Goal: Entertainment & Leisure: Consume media (video, audio)

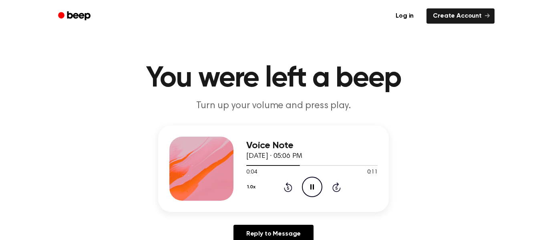
click at [305, 187] on icon "Pause Audio" at bounding box center [312, 187] width 20 height 20
click at [290, 190] on icon at bounding box center [288, 187] width 8 height 10
click at [304, 190] on icon "Play Audio" at bounding box center [312, 187] width 20 height 20
click at [310, 202] on div "Voice Note [DATE] · 05:06 PM 0:06 0:11 Your browser does not support the [objec…" at bounding box center [273, 168] width 231 height 87
click at [306, 179] on circle at bounding box center [312, 187] width 20 height 20
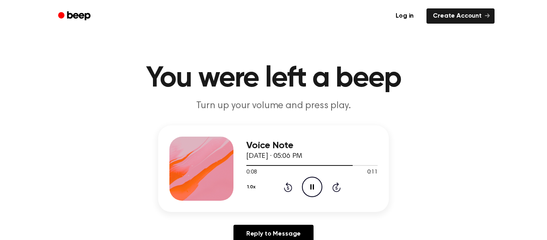
click at [309, 184] on icon "Pause Audio" at bounding box center [312, 187] width 20 height 20
click at [288, 182] on icon at bounding box center [288, 187] width 8 height 10
click at [307, 188] on icon "Play Audio" at bounding box center [312, 187] width 20 height 20
click at [313, 193] on icon "Pause Audio" at bounding box center [312, 187] width 20 height 20
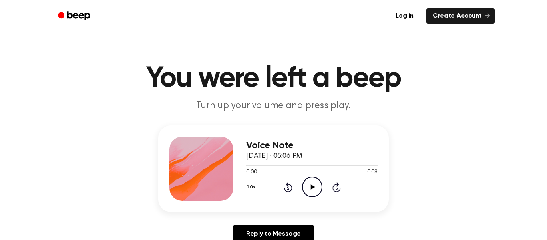
click at [313, 186] on icon at bounding box center [312, 186] width 4 height 5
click at [312, 188] on icon "Pause Audio" at bounding box center [312, 187] width 20 height 20
click at [305, 180] on circle at bounding box center [312, 187] width 20 height 20
click at [284, 190] on icon "Rewind 5 seconds" at bounding box center [288, 187] width 9 height 10
click at [311, 182] on icon "Pause Audio" at bounding box center [312, 187] width 20 height 20
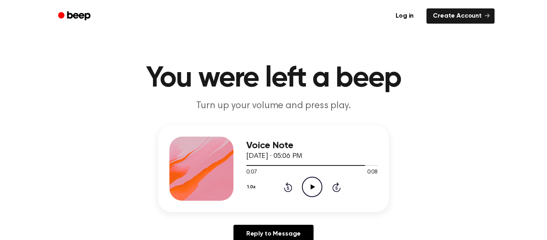
click at [284, 187] on icon "Rewind 5 seconds" at bounding box center [288, 187] width 9 height 10
click at [304, 185] on icon "Play Audio" at bounding box center [312, 187] width 20 height 20
click at [288, 184] on icon at bounding box center [288, 187] width 8 height 10
click at [288, 187] on icon at bounding box center [288, 187] width 2 height 3
click at [286, 189] on icon "Rewind 5 seconds" at bounding box center [288, 187] width 9 height 10
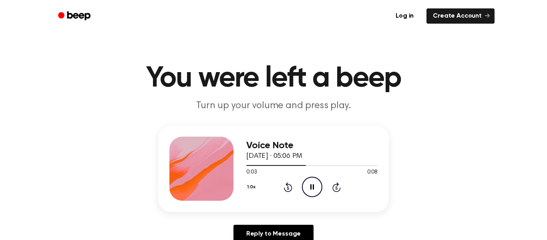
click at [286, 189] on icon "Rewind 5 seconds" at bounding box center [288, 187] width 9 height 10
click at [310, 197] on icon "Pause Audio" at bounding box center [312, 187] width 20 height 20
click at [288, 191] on icon at bounding box center [288, 187] width 8 height 10
click at [314, 187] on icon at bounding box center [312, 186] width 4 height 5
click at [306, 195] on circle at bounding box center [312, 187] width 20 height 20
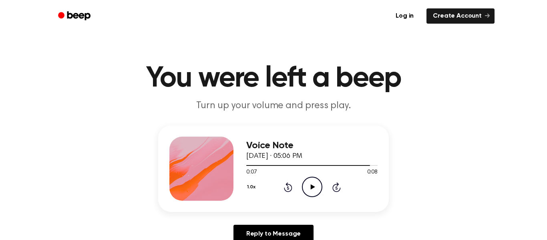
click at [290, 187] on icon "Rewind 5 seconds" at bounding box center [288, 187] width 9 height 10
click at [304, 189] on icon "Play Audio" at bounding box center [312, 187] width 20 height 20
click at [286, 182] on icon "Rewind 5 seconds" at bounding box center [288, 187] width 9 height 10
click at [314, 187] on icon "Play Audio" at bounding box center [312, 187] width 20 height 20
click at [290, 193] on div "1.0x Rewind 5 seconds Play Audio Skip 5 seconds" at bounding box center [311, 187] width 131 height 20
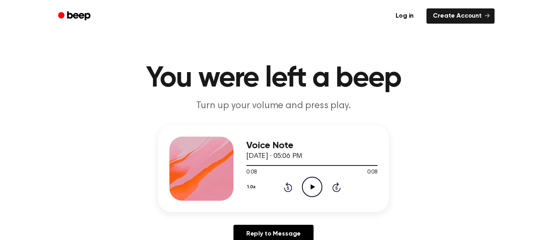
click at [288, 191] on icon at bounding box center [288, 187] width 8 height 10
click at [311, 187] on icon at bounding box center [312, 186] width 4 height 5
click at [287, 180] on div "1.0x Rewind 5 seconds Play Audio Skip 5 seconds" at bounding box center [311, 187] width 131 height 20
click at [287, 185] on icon at bounding box center [288, 187] width 8 height 10
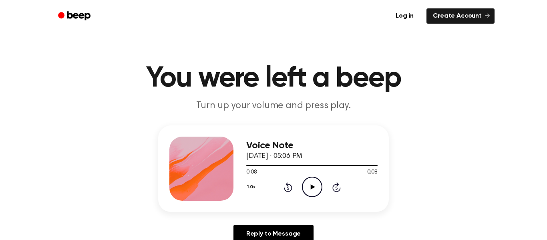
click at [287, 185] on icon at bounding box center [288, 187] width 8 height 10
click at [302, 186] on circle at bounding box center [312, 187] width 20 height 20
click at [308, 182] on icon "Play Audio" at bounding box center [312, 187] width 20 height 20
click at [308, 183] on icon "Pause Audio" at bounding box center [312, 187] width 20 height 20
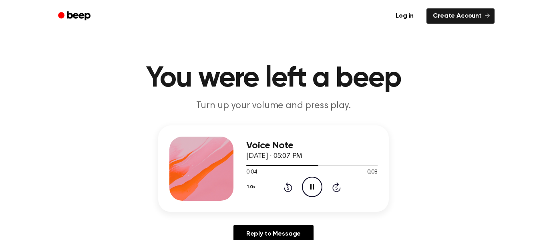
click at [290, 190] on icon at bounding box center [288, 187] width 8 height 10
click at [290, 189] on icon "Rewind 5 seconds" at bounding box center [288, 187] width 9 height 10
click at [311, 187] on icon at bounding box center [312, 186] width 4 height 5
click at [285, 185] on icon "Rewind 5 seconds" at bounding box center [288, 187] width 9 height 10
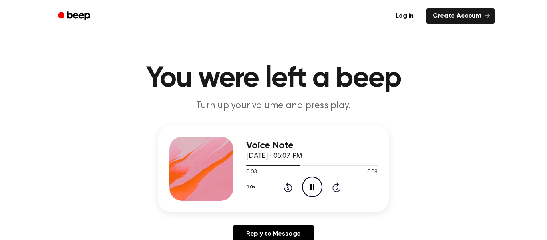
click at [318, 184] on icon "Pause Audio" at bounding box center [312, 187] width 20 height 20
click at [291, 187] on icon at bounding box center [288, 187] width 8 height 10
click at [308, 189] on icon "Play Audio" at bounding box center [312, 187] width 20 height 20
click at [312, 186] on icon "Pause Audio" at bounding box center [312, 187] width 20 height 20
click at [314, 190] on icon "Play Audio" at bounding box center [312, 187] width 20 height 20
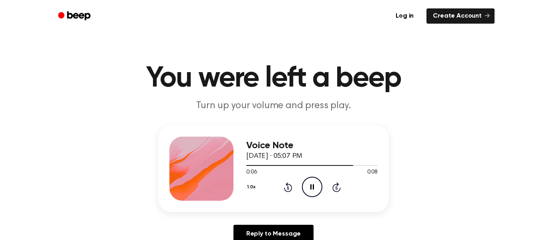
click at [291, 191] on icon at bounding box center [288, 187] width 8 height 10
click at [313, 187] on icon at bounding box center [312, 186] width 4 height 5
click at [314, 190] on icon "Play Audio" at bounding box center [312, 187] width 20 height 20
click at [290, 186] on icon "Rewind 5 seconds" at bounding box center [288, 187] width 9 height 10
click at [312, 183] on icon "Pause Audio" at bounding box center [312, 187] width 20 height 20
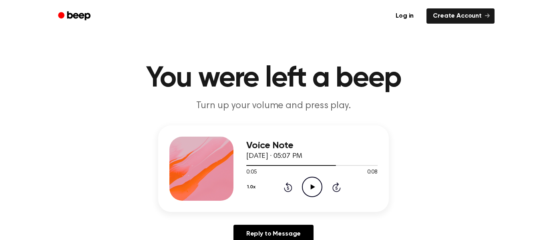
click at [312, 183] on icon "Play Audio" at bounding box center [312, 187] width 20 height 20
click at [312, 183] on icon "Pause Audio" at bounding box center [312, 187] width 20 height 20
click at [304, 187] on icon "Play Audio" at bounding box center [312, 187] width 20 height 20
click at [285, 185] on icon "Rewind 5 seconds" at bounding box center [288, 187] width 9 height 10
click at [309, 187] on icon "Play Audio" at bounding box center [312, 187] width 20 height 20
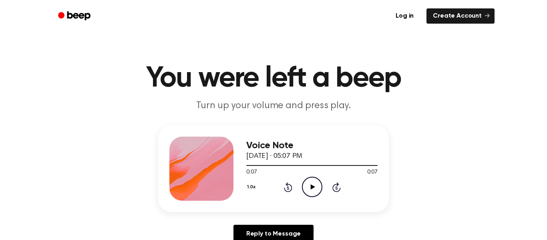
click at [284, 189] on icon "Rewind 5 seconds" at bounding box center [288, 187] width 9 height 10
click at [286, 190] on icon "Rewind 5 seconds" at bounding box center [288, 187] width 9 height 10
click at [312, 185] on icon at bounding box center [312, 186] width 4 height 5
click at [306, 188] on icon "Pause Audio" at bounding box center [312, 187] width 20 height 20
click at [304, 198] on div "Voice Note October 30, 2023 · 05:07 PM 0:05 0:07 Your browser does not support …" at bounding box center [311, 169] width 131 height 64
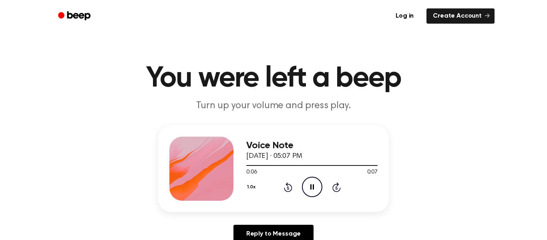
click at [290, 186] on icon "Rewind 5 seconds" at bounding box center [288, 187] width 9 height 10
click at [286, 190] on icon "Rewind 5 seconds" at bounding box center [288, 187] width 9 height 10
click at [304, 189] on icon "Play Audio" at bounding box center [312, 187] width 20 height 20
click at [308, 179] on icon "Play Audio" at bounding box center [312, 187] width 20 height 20
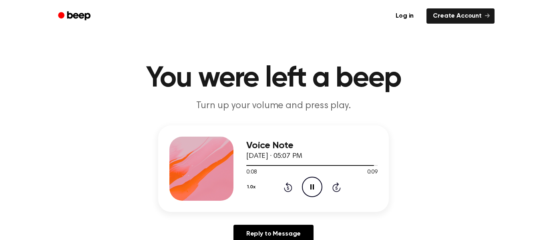
click at [290, 193] on div "1.0x Rewind 5 seconds Pause Audio Skip 5 seconds" at bounding box center [311, 187] width 131 height 20
click at [289, 189] on icon "Rewind 5 seconds" at bounding box center [288, 187] width 9 height 10
click at [286, 193] on div "1.0x Rewind 5 seconds Play Audio Skip 5 seconds" at bounding box center [311, 187] width 131 height 20
click at [286, 190] on icon at bounding box center [288, 187] width 8 height 10
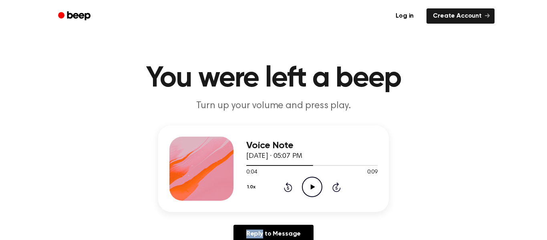
click at [286, 190] on icon at bounding box center [288, 187] width 8 height 10
click at [310, 186] on icon "Play Audio" at bounding box center [312, 187] width 20 height 20
click at [284, 175] on div "0:09 0:09" at bounding box center [311, 172] width 131 height 8
click at [286, 181] on div "1.0x Rewind 5 seconds Play Audio Skip 5 seconds" at bounding box center [311, 187] width 131 height 20
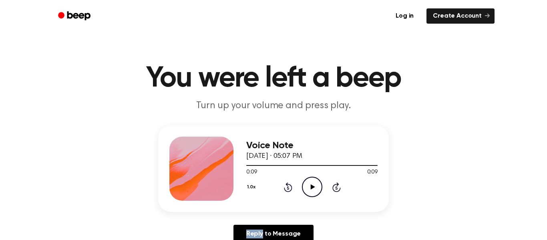
click at [286, 182] on icon "Rewind 5 seconds" at bounding box center [288, 187] width 9 height 10
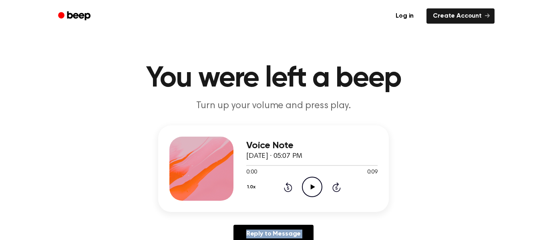
click at [304, 185] on icon "Play Audio" at bounding box center [312, 187] width 20 height 20
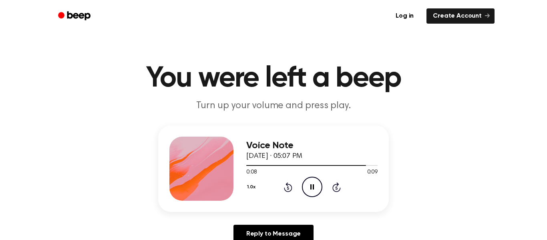
click at [287, 181] on div "1.0x Rewind 5 seconds Pause Audio Skip 5 seconds" at bounding box center [311, 187] width 131 height 20
click at [288, 182] on icon at bounding box center [288, 187] width 8 height 10
click at [316, 183] on icon "Pause Audio" at bounding box center [312, 187] width 20 height 20
click at [284, 183] on icon "Rewind 5 seconds" at bounding box center [288, 187] width 9 height 10
click at [311, 189] on icon "Play Audio" at bounding box center [312, 187] width 20 height 20
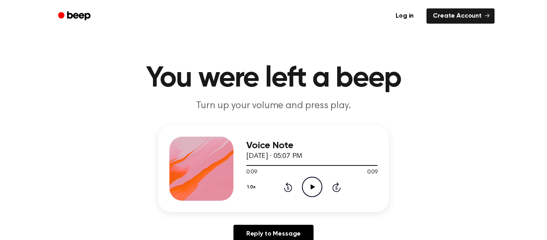
click at [291, 186] on icon at bounding box center [288, 187] width 8 height 10
click at [304, 187] on icon "Play Audio" at bounding box center [312, 187] width 20 height 20
click at [309, 193] on icon "Pause Audio" at bounding box center [312, 187] width 20 height 20
click at [313, 182] on icon "Pause Audio" at bounding box center [312, 187] width 20 height 20
click at [288, 191] on icon at bounding box center [288, 187] width 8 height 10
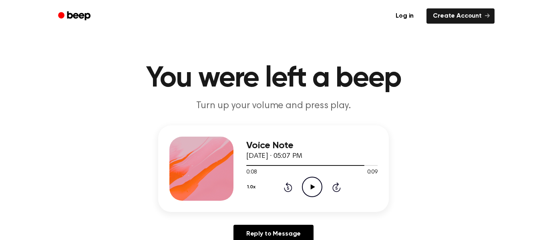
click at [288, 191] on icon at bounding box center [288, 187] width 8 height 10
click at [317, 185] on icon "Play Audio" at bounding box center [312, 187] width 20 height 20
click at [304, 190] on icon "Play Audio" at bounding box center [312, 187] width 20 height 20
click at [313, 185] on icon "Play Audio" at bounding box center [312, 187] width 20 height 20
click at [291, 188] on icon at bounding box center [288, 187] width 8 height 10
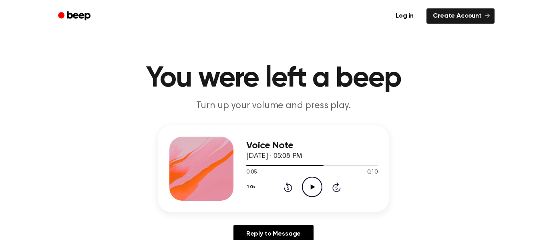
click at [291, 188] on icon at bounding box center [288, 187] width 8 height 10
click at [304, 186] on icon "Play Audio" at bounding box center [312, 187] width 20 height 20
click at [288, 193] on div "1.0x Rewind 5 seconds Play Audio Skip 5 seconds" at bounding box center [311, 187] width 131 height 20
click at [286, 188] on icon "Rewind 5 seconds" at bounding box center [288, 187] width 9 height 10
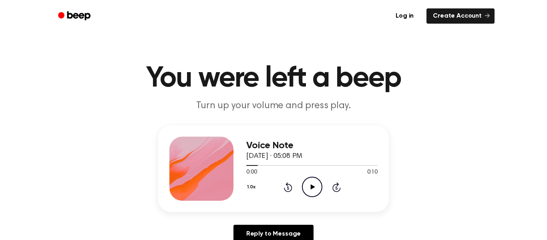
click at [310, 187] on icon "Play Audio" at bounding box center [312, 187] width 20 height 20
click at [291, 191] on icon "Rewind 5 seconds" at bounding box center [288, 187] width 9 height 10
click at [314, 193] on icon "Play Audio" at bounding box center [312, 187] width 20 height 20
click at [295, 182] on div "1.0x Rewind 5 seconds Play Audio Skip 5 seconds" at bounding box center [311, 187] width 131 height 20
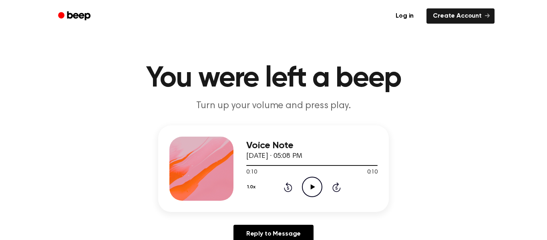
click at [285, 184] on icon "Rewind 5 seconds" at bounding box center [288, 187] width 9 height 10
click at [306, 190] on icon "Play Audio" at bounding box center [312, 187] width 20 height 20
click at [286, 184] on icon at bounding box center [288, 187] width 8 height 10
click at [316, 181] on icon "Play Audio" at bounding box center [312, 187] width 20 height 20
click at [286, 184] on icon at bounding box center [288, 187] width 8 height 10
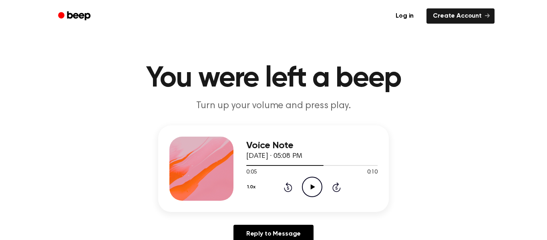
click at [307, 184] on icon "Play Audio" at bounding box center [312, 187] width 20 height 20
click at [311, 189] on icon at bounding box center [312, 186] width 4 height 5
click at [284, 185] on icon "Rewind 5 seconds" at bounding box center [288, 187] width 9 height 10
click at [325, 196] on div "1.0x Rewind 5 seconds Play Audio Skip 5 seconds" at bounding box center [311, 187] width 131 height 20
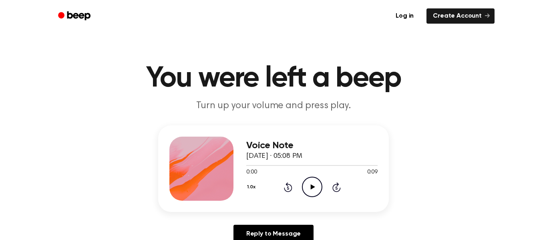
click at [308, 191] on icon "Play Audio" at bounding box center [312, 187] width 20 height 20
click at [290, 189] on icon "Rewind 5 seconds" at bounding box center [288, 187] width 9 height 10
click at [292, 186] on icon "Rewind 5 seconds" at bounding box center [288, 187] width 9 height 10
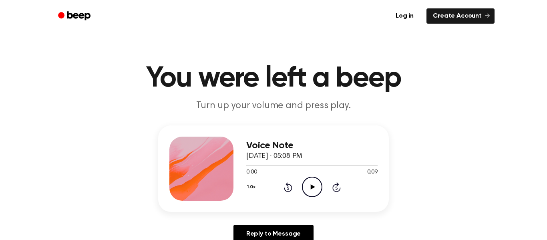
click at [300, 189] on div "1.0x Rewind 5 seconds Play Audio Skip 5 seconds" at bounding box center [311, 187] width 131 height 20
click at [308, 188] on icon "Play Audio" at bounding box center [312, 187] width 20 height 20
click at [291, 188] on icon at bounding box center [288, 187] width 8 height 10
click at [308, 187] on icon "Play Audio" at bounding box center [312, 187] width 20 height 20
click at [286, 191] on icon at bounding box center [288, 187] width 8 height 10
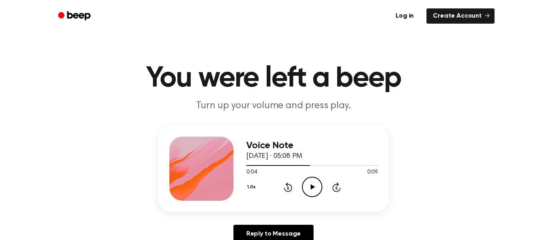
click at [308, 188] on icon "Play Audio" at bounding box center [312, 187] width 20 height 20
click at [292, 189] on icon at bounding box center [288, 187] width 8 height 10
click at [292, 190] on icon at bounding box center [288, 187] width 8 height 10
click at [300, 188] on div "1.0x Rewind 5 seconds Play Audio Skip 5 seconds" at bounding box center [311, 187] width 131 height 20
click at [308, 189] on icon "Play Audio" at bounding box center [312, 187] width 20 height 20
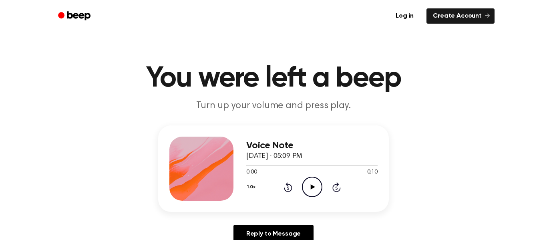
click at [314, 189] on icon "Play Audio" at bounding box center [312, 187] width 20 height 20
click at [287, 185] on icon at bounding box center [288, 187] width 8 height 10
click at [288, 185] on icon at bounding box center [288, 187] width 8 height 10
click at [310, 187] on icon "Play Audio" at bounding box center [312, 187] width 20 height 20
click at [286, 179] on div "1.0x Rewind 5 seconds Play Audio Skip 5 seconds" at bounding box center [311, 187] width 131 height 20
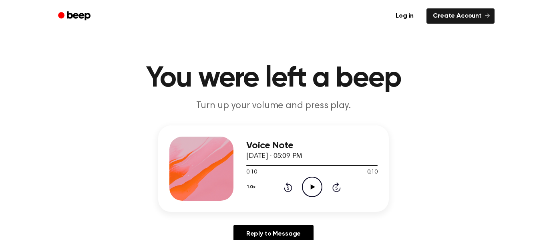
click at [286, 183] on icon at bounding box center [288, 187] width 8 height 10
click at [306, 185] on icon "Play Audio" at bounding box center [312, 187] width 20 height 20
click at [289, 187] on icon "Rewind 5 seconds" at bounding box center [288, 187] width 9 height 10
click at [316, 187] on icon "Play Audio" at bounding box center [312, 187] width 20 height 20
click at [304, 183] on icon "Play Audio" at bounding box center [312, 187] width 20 height 20
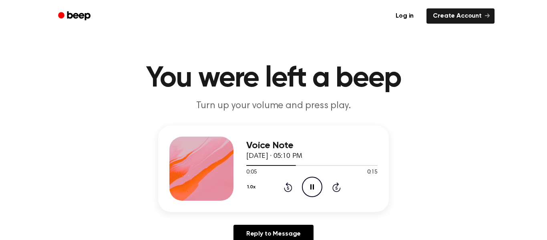
click at [303, 184] on icon "Pause Audio" at bounding box center [312, 187] width 20 height 20
click at [304, 193] on circle at bounding box center [312, 187] width 20 height 20
click at [286, 184] on icon at bounding box center [288, 187] width 8 height 10
click at [284, 187] on icon "Rewind 5 seconds" at bounding box center [288, 187] width 9 height 10
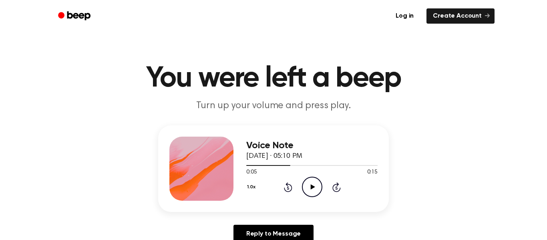
click at [315, 187] on icon "Play Audio" at bounding box center [312, 187] width 20 height 20
click at [292, 188] on div "1.0x Rewind 5 seconds Pause Audio Skip 5 seconds" at bounding box center [311, 187] width 131 height 20
click at [291, 189] on icon at bounding box center [288, 187] width 8 height 10
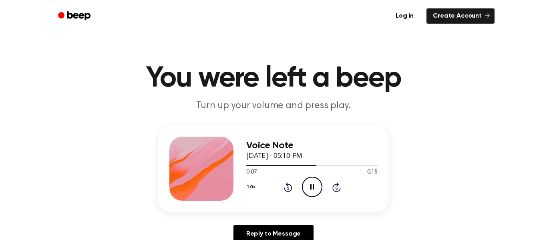
click at [308, 189] on icon "Pause Audio" at bounding box center [312, 187] width 20 height 20
click at [310, 180] on icon "Play Audio" at bounding box center [312, 187] width 20 height 20
click at [310, 180] on icon "Pause Audio" at bounding box center [312, 187] width 20 height 20
click at [310, 180] on icon "Play Audio" at bounding box center [312, 187] width 20 height 20
click at [310, 180] on icon "Pause Audio" at bounding box center [312, 187] width 20 height 20
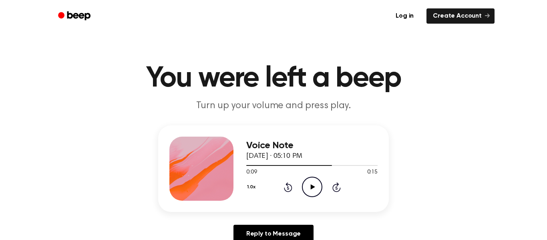
click at [310, 185] on icon "Play Audio" at bounding box center [312, 187] width 20 height 20
click at [310, 185] on icon at bounding box center [312, 186] width 4 height 5
click at [311, 190] on icon "Pause Audio" at bounding box center [312, 187] width 20 height 20
click at [319, 193] on circle at bounding box center [312, 187] width 20 height 20
click at [290, 194] on div "1.0x Rewind 5 seconds Play Audio Skip 5 seconds" at bounding box center [311, 187] width 131 height 20
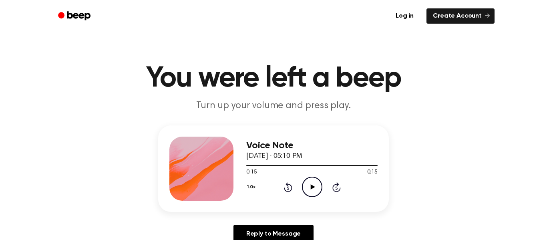
click at [284, 183] on icon "Rewind 5 seconds" at bounding box center [288, 187] width 9 height 10
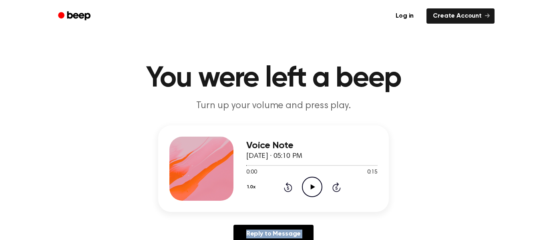
click at [313, 183] on icon "Play Audio" at bounding box center [312, 187] width 20 height 20
click at [307, 183] on icon "Play Audio" at bounding box center [312, 187] width 20 height 20
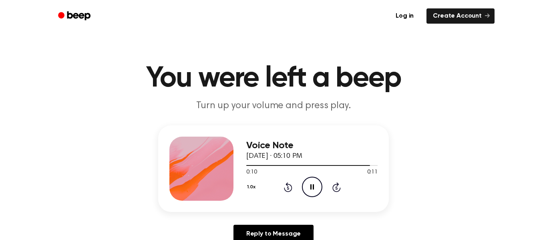
click at [284, 186] on icon "Rewind 5 seconds" at bounding box center [288, 187] width 9 height 10
click at [286, 183] on icon at bounding box center [288, 187] width 8 height 10
click at [308, 186] on icon "Play Audio" at bounding box center [312, 187] width 20 height 20
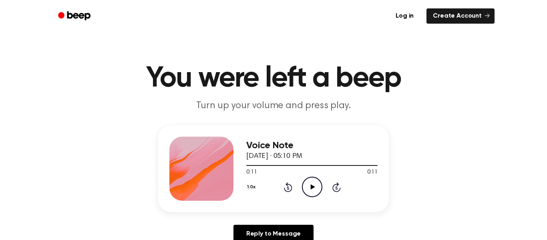
click at [286, 185] on icon "Rewind 5 seconds" at bounding box center [288, 187] width 9 height 10
click at [317, 189] on icon "Play Audio" at bounding box center [312, 187] width 20 height 20
click at [282, 183] on div "1.0x Rewind 5 seconds Play Audio Skip 5 seconds" at bounding box center [311, 187] width 131 height 20
click at [284, 184] on icon "Rewind 5 seconds" at bounding box center [288, 187] width 9 height 10
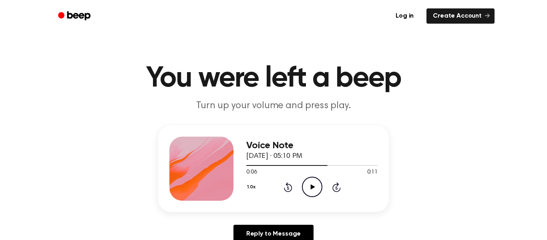
click at [284, 184] on icon "Rewind 5 seconds" at bounding box center [288, 187] width 9 height 10
click at [313, 188] on icon "Play Audio" at bounding box center [312, 187] width 20 height 20
click at [302, 190] on icon "Play Audio" at bounding box center [312, 187] width 20 height 20
click at [290, 191] on icon at bounding box center [288, 187] width 8 height 10
click at [306, 185] on icon "Play Audio" at bounding box center [312, 187] width 20 height 20
